Goal: Task Accomplishment & Management: Use online tool/utility

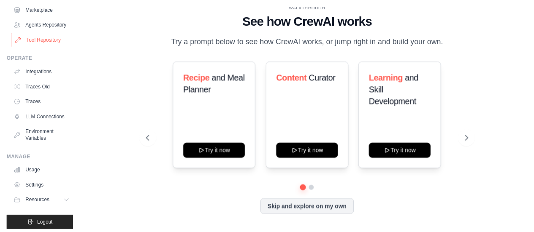
scroll to position [92, 0]
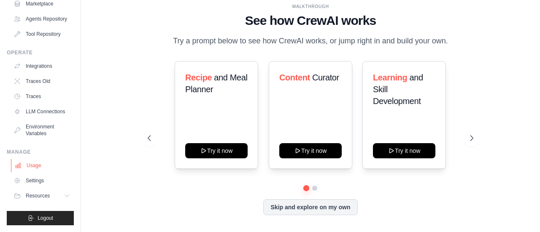
click at [38, 169] on link "Usage" at bounding box center [43, 165] width 64 height 13
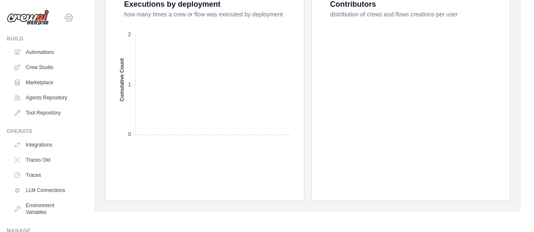
click at [65, 19] on icon at bounding box center [69, 17] width 8 height 7
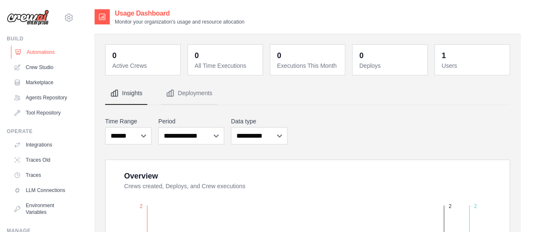
click at [41, 51] on link "Automations" at bounding box center [43, 52] width 64 height 13
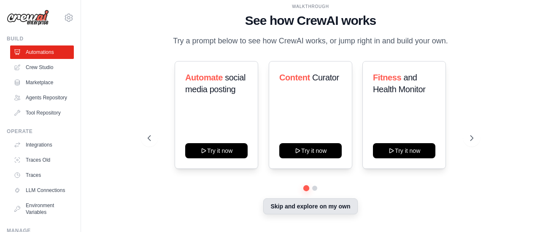
click at [301, 207] on button "Skip and explore on my own" at bounding box center [310, 207] width 94 height 16
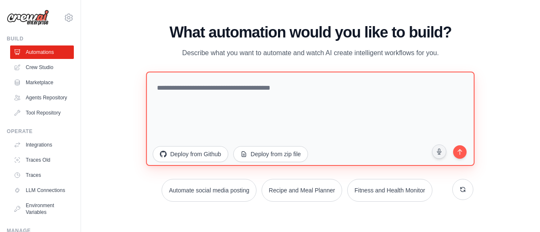
click at [229, 96] on textarea at bounding box center [310, 118] width 329 height 94
type textarea "*"
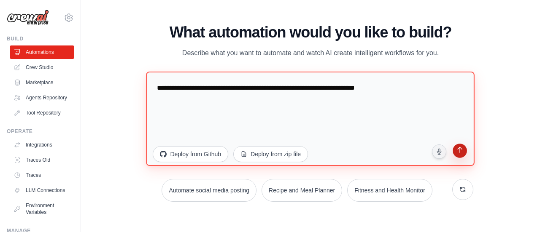
type textarea "**********"
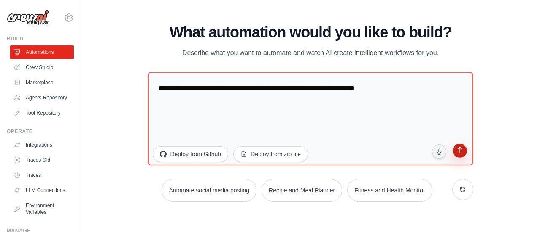
click at [459, 146] on button "submit" at bounding box center [459, 152] width 16 height 16
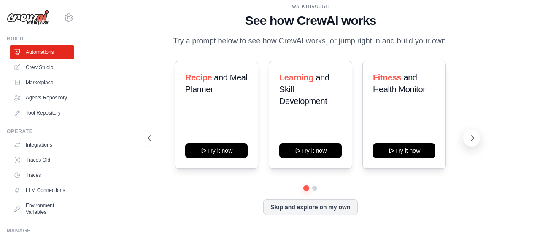
click at [472, 138] on icon at bounding box center [472, 138] width 8 height 8
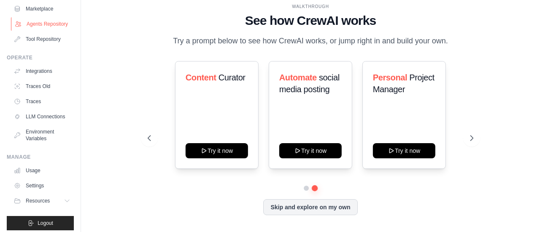
scroll to position [92, 0]
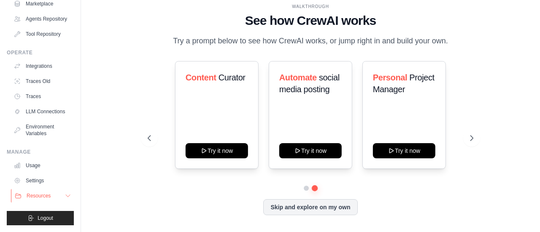
click at [34, 191] on button "Resources" at bounding box center [43, 195] width 64 height 13
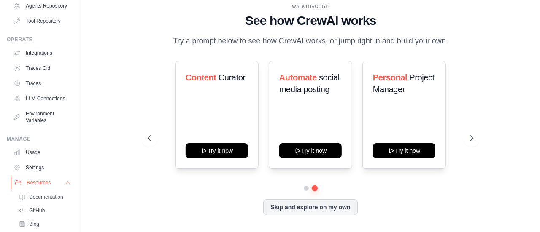
scroll to position [146, 0]
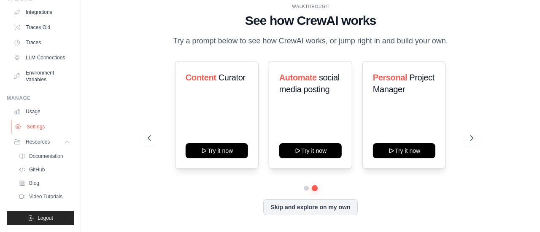
click at [36, 130] on link "Settings" at bounding box center [43, 126] width 64 height 13
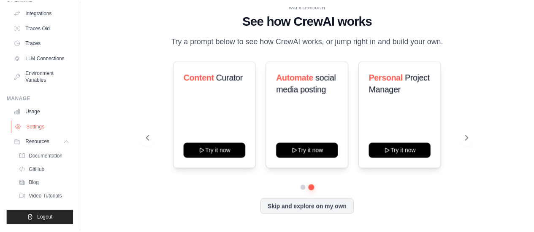
scroll to position [92, 0]
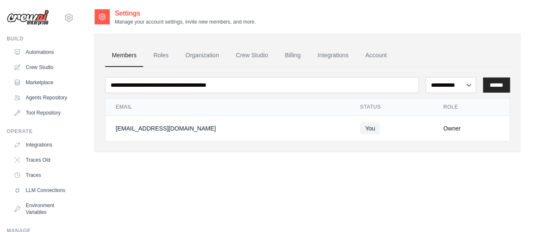
scroll to position [92, 0]
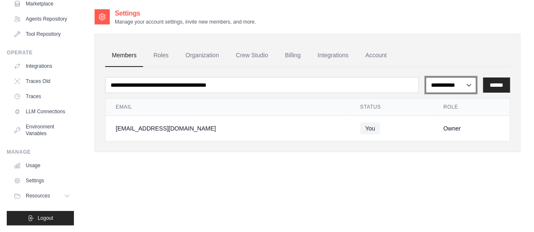
click at [440, 84] on select "**********" at bounding box center [450, 85] width 51 height 16
click at [292, 54] on link "Billing" at bounding box center [292, 55] width 29 height 23
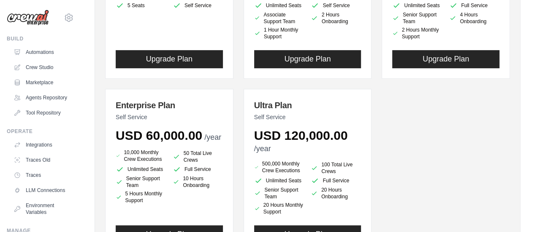
scroll to position [192, 0]
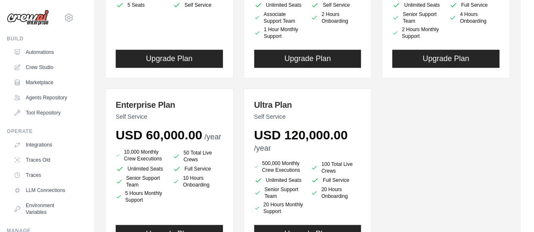
click at [397, 153] on div "Basic Plan Self Service USD 99.00 /month 100 Monthly Crew Executions 2 Total Li…" at bounding box center [307, 88] width 405 height 329
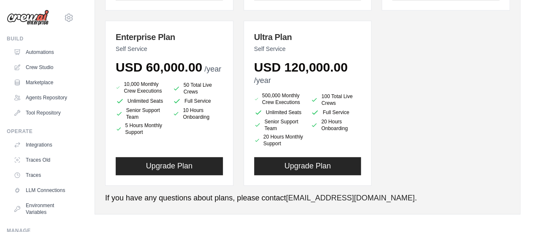
scroll to position [263, 0]
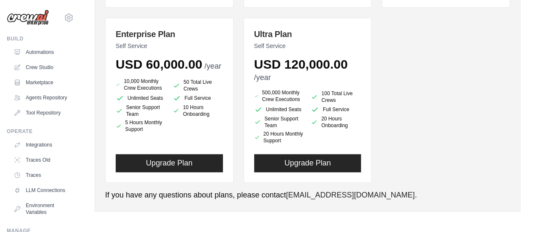
click at [418, 104] on div "Basic Plan Self Service USD 99.00 /month 100 Monthly Crew Executions 2 Total Li…" at bounding box center [307, 18] width 405 height 329
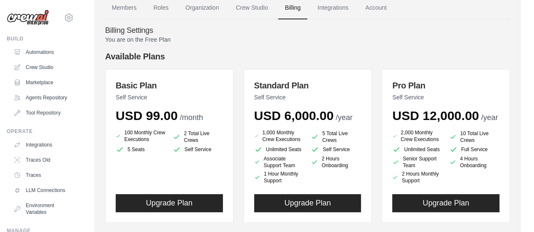
scroll to position [0, 0]
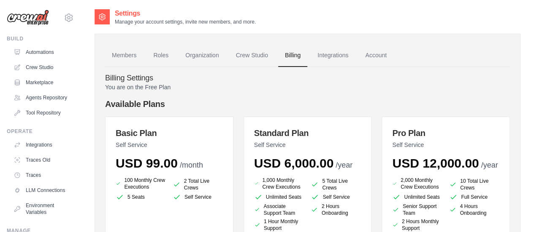
click at [330, 54] on link "Integrations" at bounding box center [332, 55] width 44 height 23
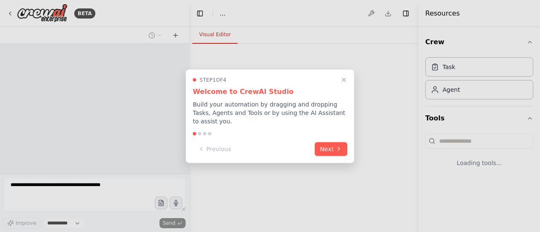
select select "****"
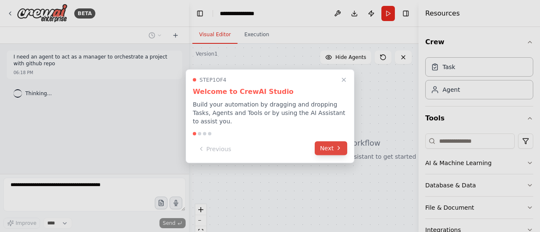
click at [334, 146] on button "Next" at bounding box center [331, 148] width 32 height 14
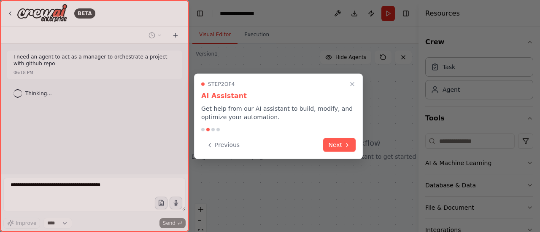
click at [334, 146] on button "Next" at bounding box center [339, 145] width 32 height 14
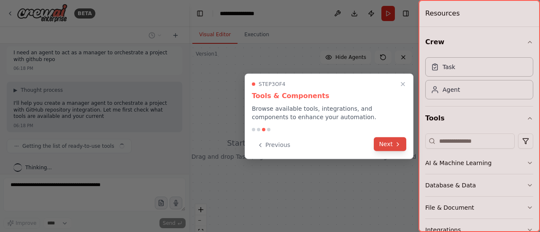
scroll to position [11, 0]
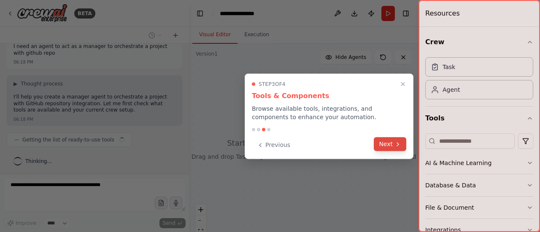
click at [388, 148] on button "Next" at bounding box center [390, 145] width 32 height 14
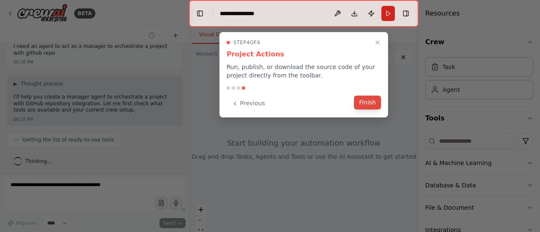
scroll to position [31, 0]
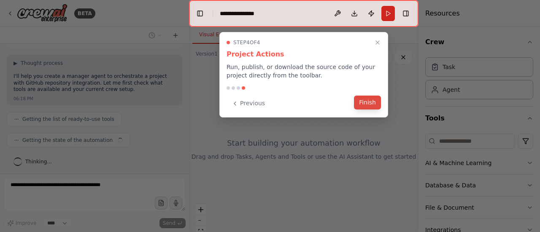
click at [372, 98] on button "Finish" at bounding box center [367, 103] width 27 height 14
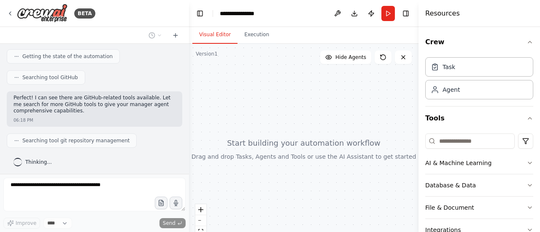
scroll to position [136, 0]
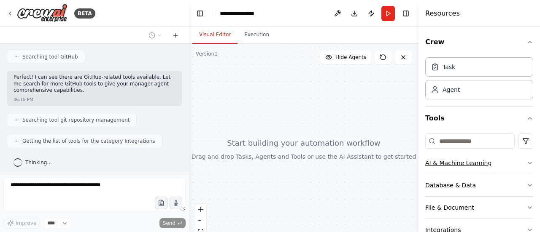
click at [513, 162] on button "AI & Machine Learning" at bounding box center [479, 163] width 108 height 22
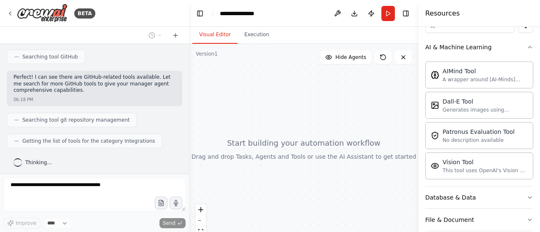
scroll to position [116, 0]
click at [511, 41] on button "AI & Machine Learning" at bounding box center [479, 47] width 108 height 22
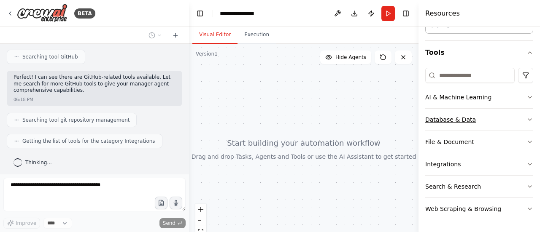
click at [478, 114] on button "Database & Data" at bounding box center [479, 120] width 108 height 22
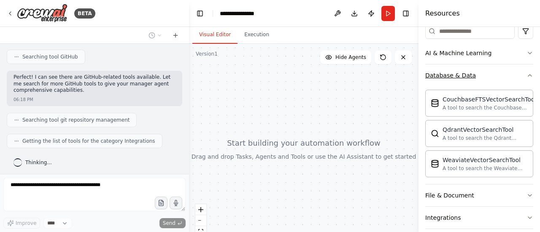
scroll to position [111, 0]
click at [497, 79] on button "Database & Data" at bounding box center [479, 75] width 108 height 22
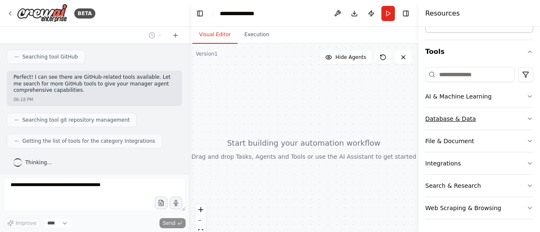
scroll to position [66, 0]
click at [483, 136] on button "File & Document" at bounding box center [479, 142] width 108 height 22
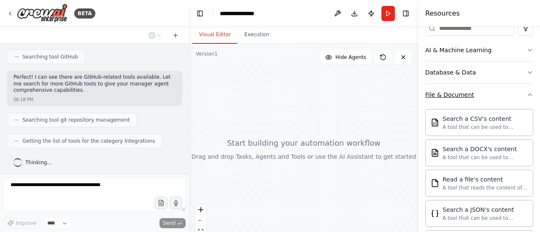
click at [506, 98] on button "File & Document" at bounding box center [479, 95] width 108 height 22
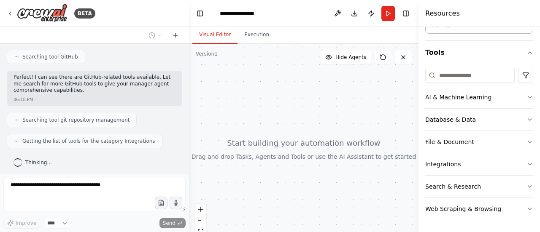
click at [467, 172] on button "Integrations" at bounding box center [479, 165] width 108 height 22
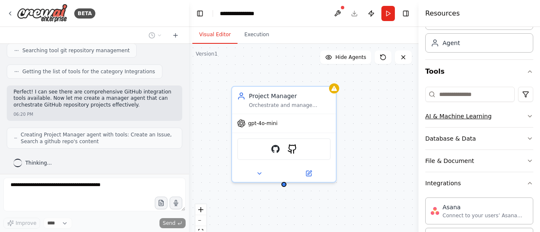
scroll to position [50, 0]
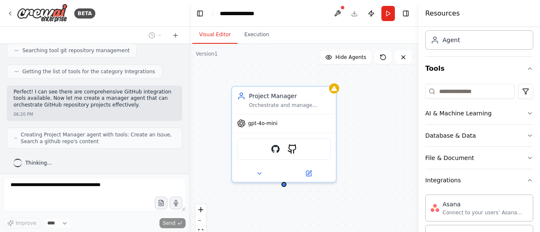
click at [528, 180] on div "Crew Task Agent Tools AI & Machine Learning Database & Data File & Document Int…" at bounding box center [478, 129] width 121 height 205
click at [526, 178] on icon "button" at bounding box center [529, 180] width 7 height 7
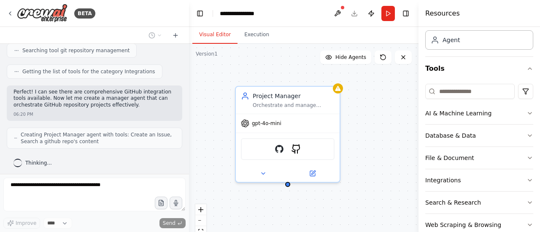
click at [372, 143] on div "Project Manager Orchestrate and manage projects with GitHub repository integrat…" at bounding box center [303, 149] width 229 height 211
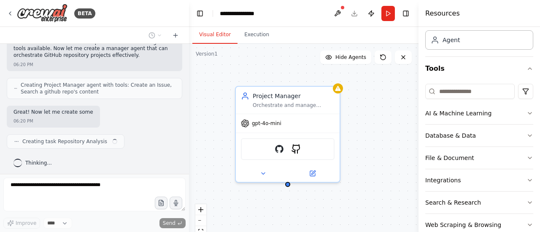
scroll to position [262, 0]
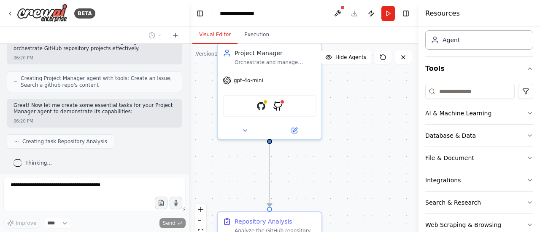
drag, startPoint x: 377, startPoint y: 181, endPoint x: 357, endPoint y: 136, distance: 49.3
click at [357, 136] on div ".deletable-edge-delete-btn { width: 20px; height: 20px; border: 0px solid #ffff…" at bounding box center [303, 149] width 229 height 211
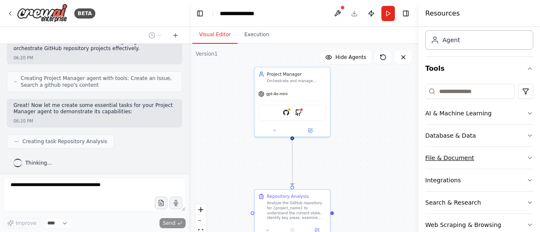
scroll to position [66, 0]
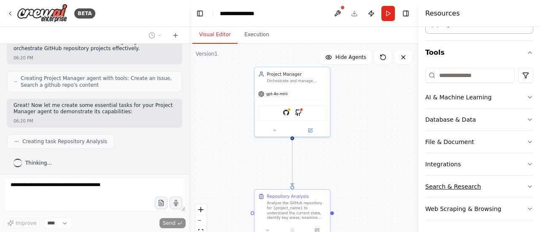
click at [467, 183] on div "Search & Research" at bounding box center [453, 187] width 56 height 8
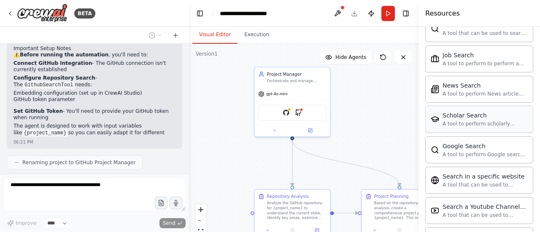
scroll to position [630, 0]
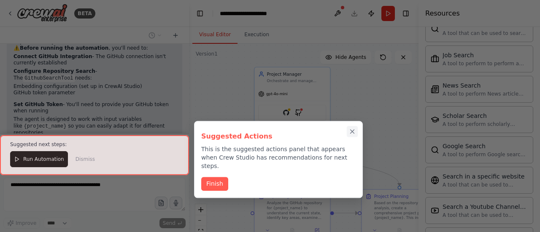
click at [355, 131] on icon "Close walkthrough" at bounding box center [352, 132] width 8 height 8
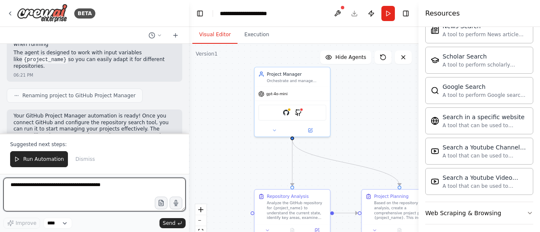
scroll to position [704, 0]
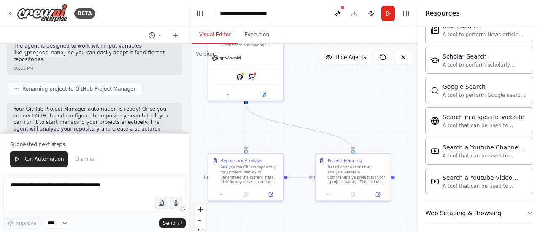
drag, startPoint x: 365, startPoint y: 129, endPoint x: 319, endPoint y: 89, distance: 61.0
click at [319, 89] on div ".deletable-edge-delete-btn { width: 20px; height: 20px; border: 0px solid #ffff…" at bounding box center [303, 149] width 229 height 211
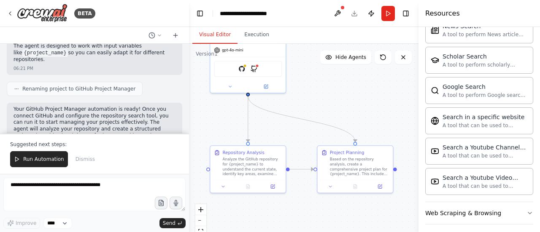
drag, startPoint x: 297, startPoint y: 146, endPoint x: 301, endPoint y: 140, distance: 7.0
click at [301, 140] on div ".deletable-edge-delete-btn { width: 20px; height: 20px; border: 0px solid #ffff…" at bounding box center [303, 149] width 229 height 211
click at [330, 184] on icon at bounding box center [332, 183] width 5 height 5
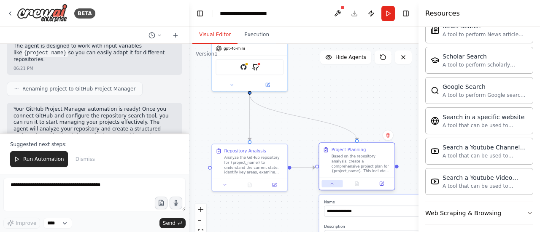
click at [330, 184] on icon at bounding box center [332, 183] width 5 height 5
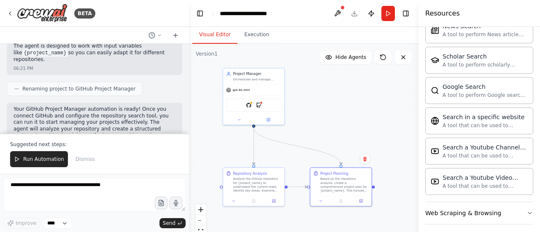
drag, startPoint x: 362, startPoint y: 103, endPoint x: 352, endPoint y: 120, distance: 19.1
click at [352, 120] on div ".deletable-edge-delete-btn { width: 20px; height: 20px; border: 0px solid #ffff…" at bounding box center [303, 149] width 229 height 211
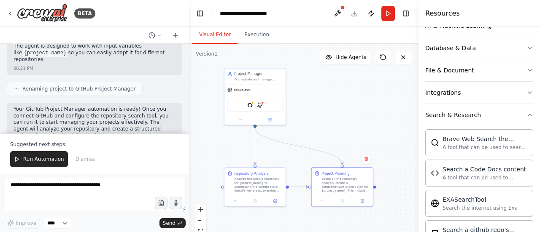
scroll to position [138, 0]
click at [509, 122] on button "Search & Research" at bounding box center [479, 115] width 108 height 22
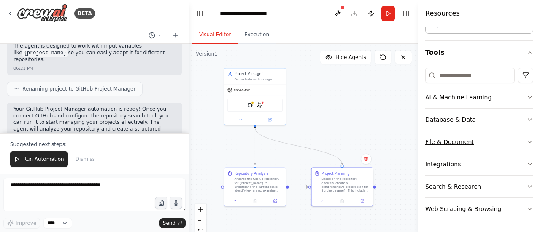
click at [511, 143] on button "File & Document" at bounding box center [479, 142] width 108 height 22
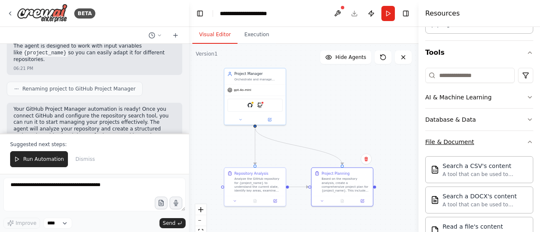
click at [511, 143] on button "File & Document" at bounding box center [479, 142] width 108 height 22
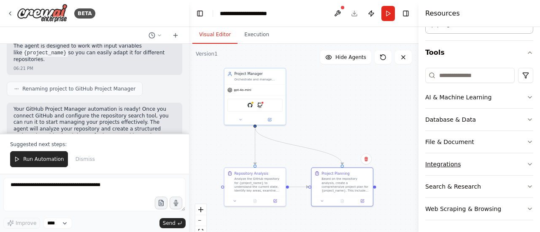
click at [497, 159] on button "Integrations" at bounding box center [479, 165] width 108 height 22
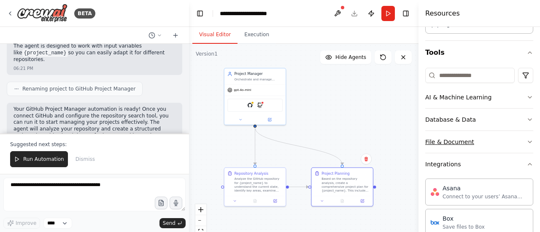
click at [501, 147] on button "File & Document" at bounding box center [479, 142] width 108 height 22
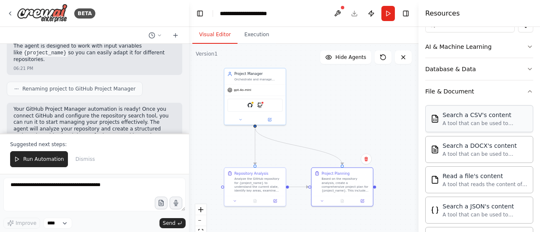
scroll to position [135, 0]
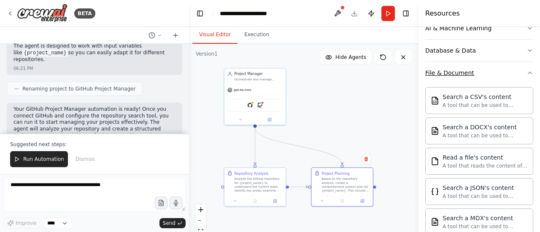
click at [480, 81] on button "File & Document" at bounding box center [479, 73] width 108 height 22
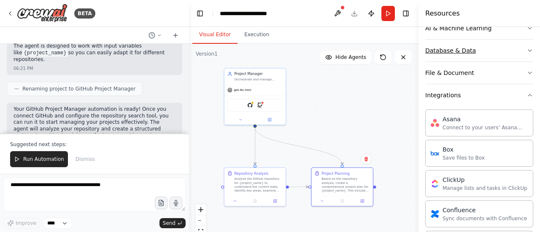
scroll to position [107, 0]
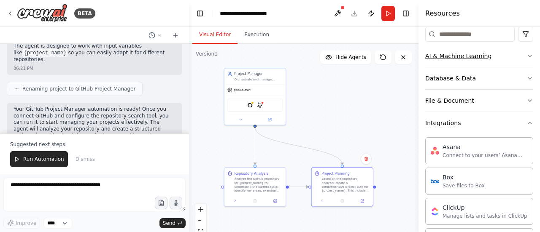
click at [505, 54] on button "AI & Machine Learning" at bounding box center [479, 56] width 108 height 22
